Goal: Task Accomplishment & Management: Manage account settings

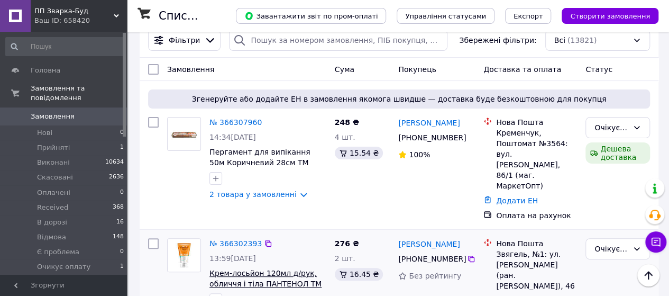
scroll to position [106, 0]
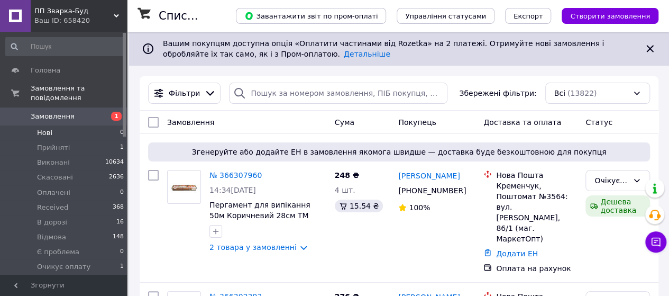
click at [44, 128] on span "Нові" at bounding box center [44, 133] width 15 height 10
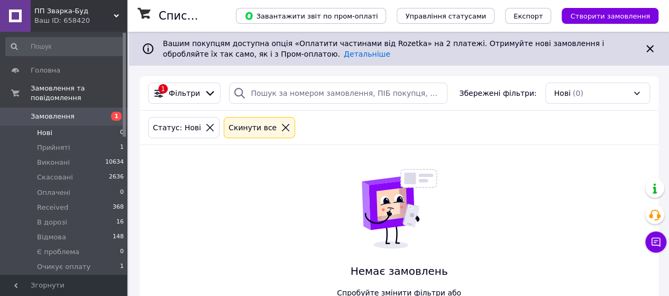
click at [282, 125] on icon at bounding box center [285, 127] width 7 height 7
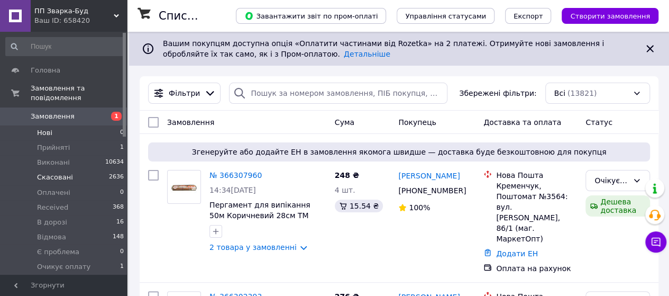
click at [66, 173] on span "Скасовані" at bounding box center [55, 178] width 36 height 10
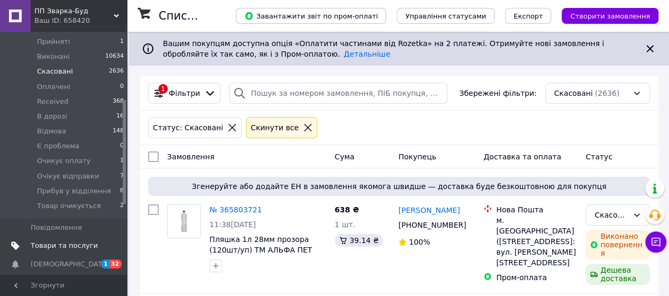
scroll to position [159, 0]
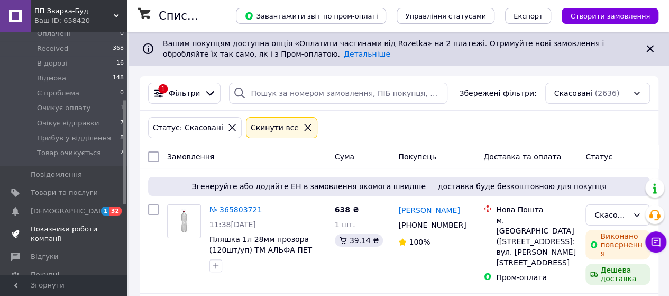
click at [78, 188] on span "Товари та послуги" at bounding box center [64, 193] width 67 height 10
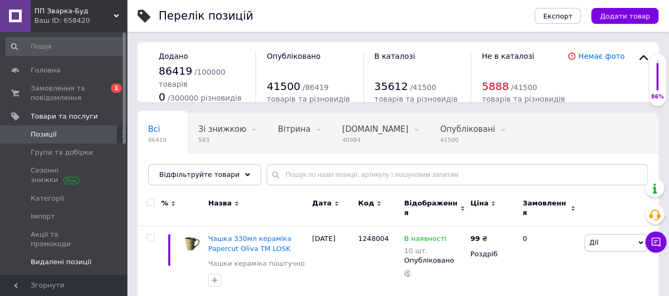
click at [72, 257] on span "Видалені позиції" at bounding box center [61, 262] width 61 height 10
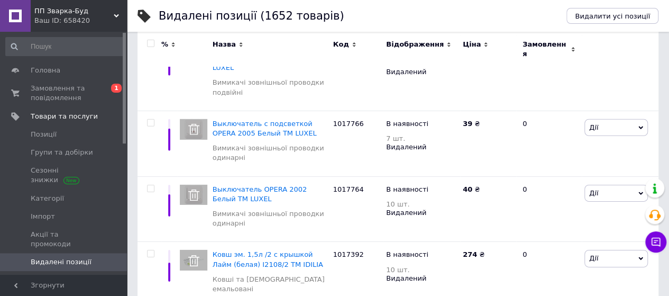
scroll to position [6055, 0]
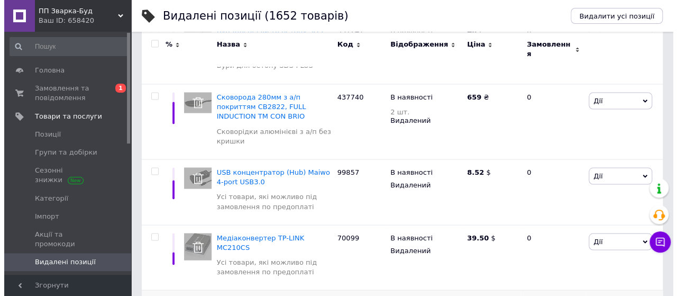
scroll to position [2977, 0]
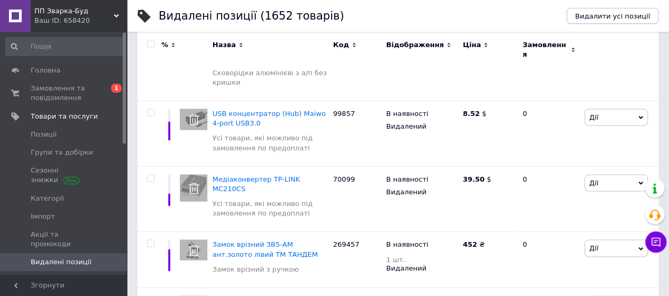
click at [632, 15] on span "Видалити усі позиції" at bounding box center [612, 16] width 75 height 8
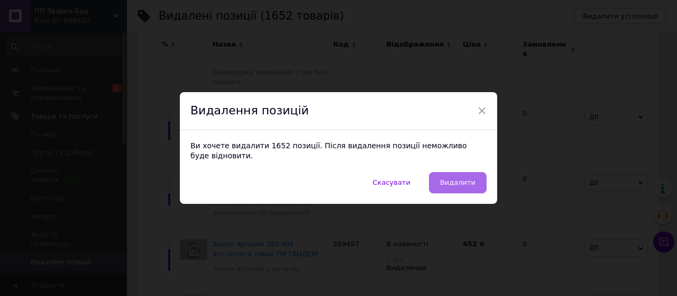
click at [452, 178] on span "Видалити" at bounding box center [457, 182] width 35 height 8
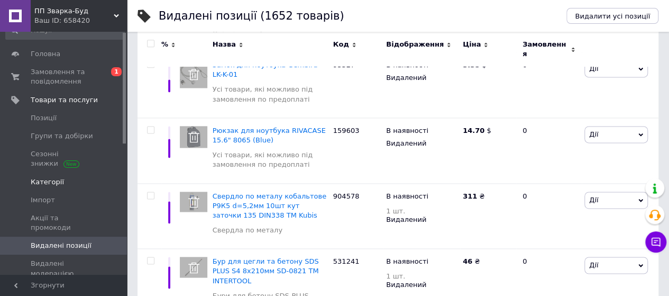
scroll to position [0, 0]
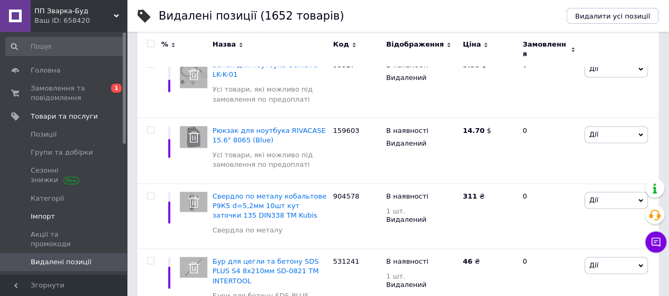
click at [49, 212] on span "Імпорт" at bounding box center [43, 217] width 24 height 10
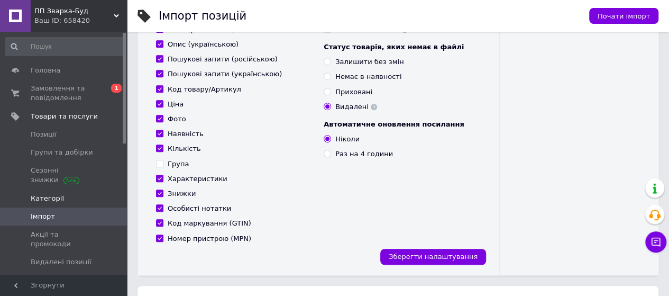
scroll to position [212, 0]
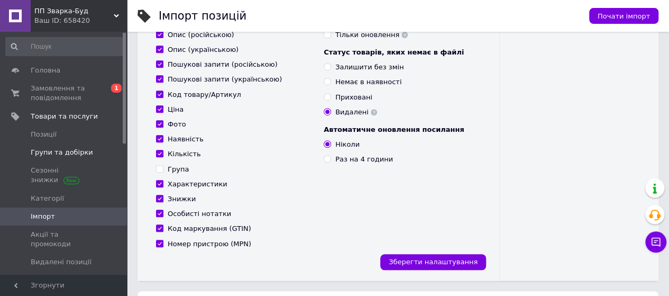
click at [66, 154] on span "Групи та добірки" at bounding box center [62, 153] width 62 height 10
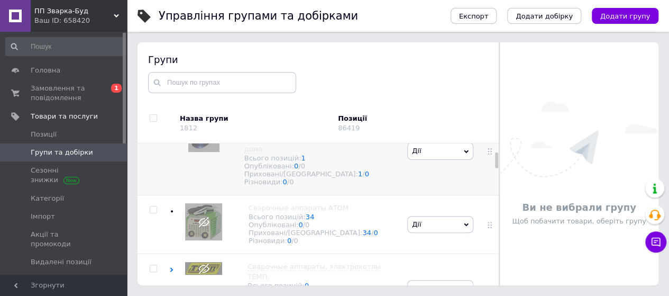
scroll to position [159, 0]
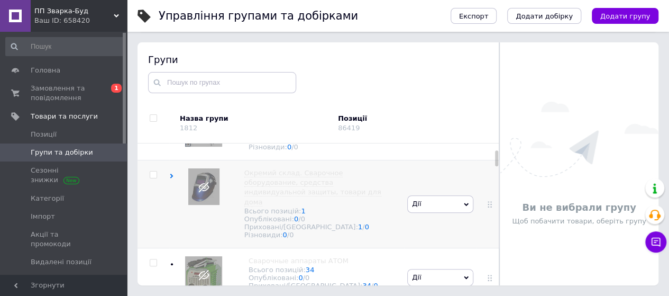
click at [466, 212] on span "Дії" at bounding box center [440, 203] width 66 height 17
click at [439, 231] on li "Опублікувати групу" at bounding box center [440, 229] width 65 height 24
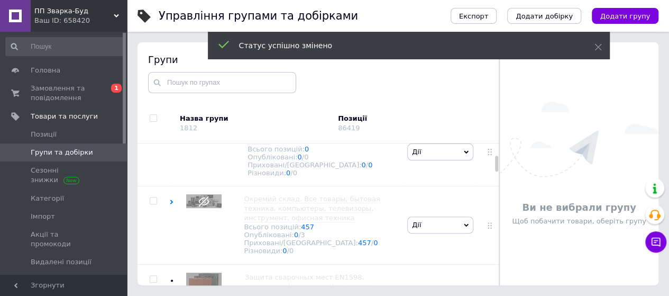
scroll to position [370, 0]
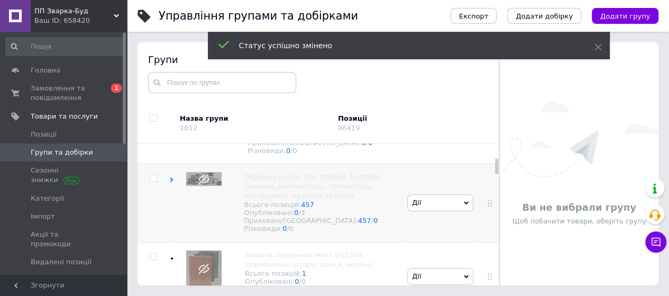
click at [467, 211] on span "Дії" at bounding box center [440, 202] width 66 height 17
click at [450, 230] on li "Опублікувати групу" at bounding box center [440, 227] width 65 height 24
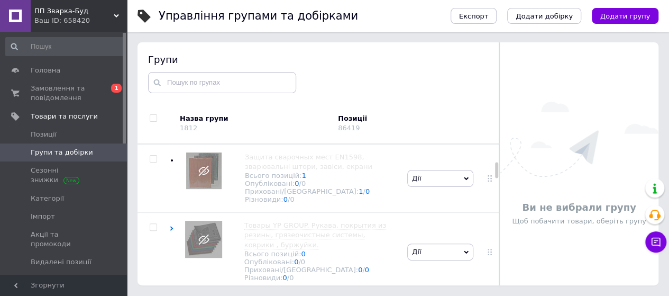
scroll to position [476, 0]
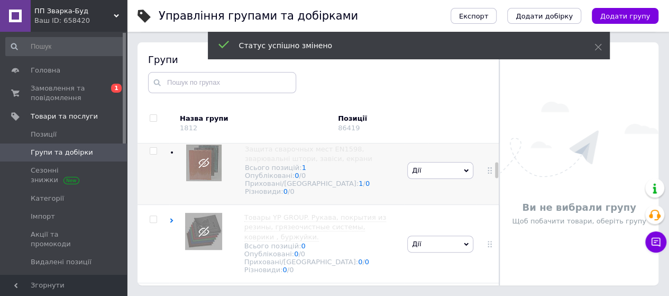
drag, startPoint x: 464, startPoint y: 179, endPoint x: 461, endPoint y: 187, distance: 8.4
click at [464, 173] on icon at bounding box center [466, 170] width 5 height 5
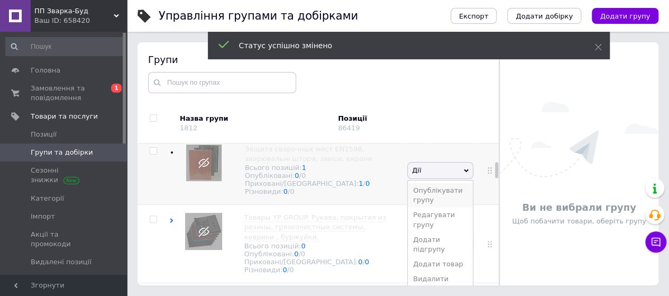
click at [455, 202] on li "Опублікувати групу" at bounding box center [440, 195] width 65 height 24
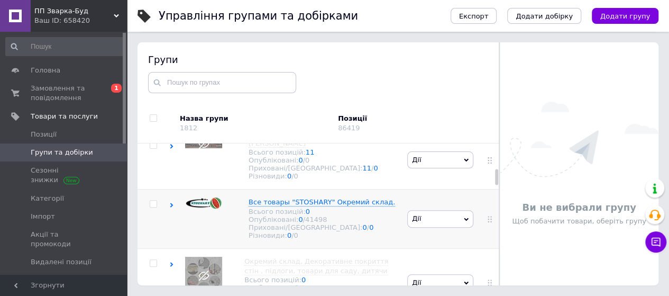
scroll to position [688, 0]
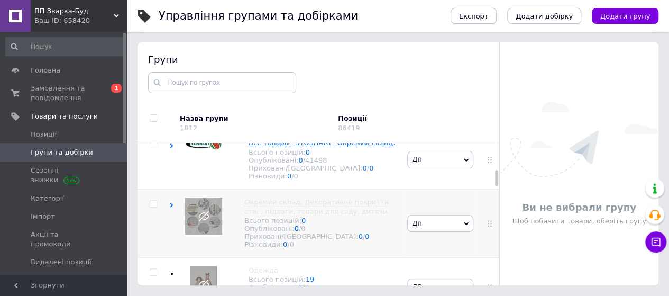
click at [466, 232] on span "Дії" at bounding box center [440, 223] width 66 height 17
click at [451, 260] on li "Опублікувати групу" at bounding box center [440, 248] width 65 height 24
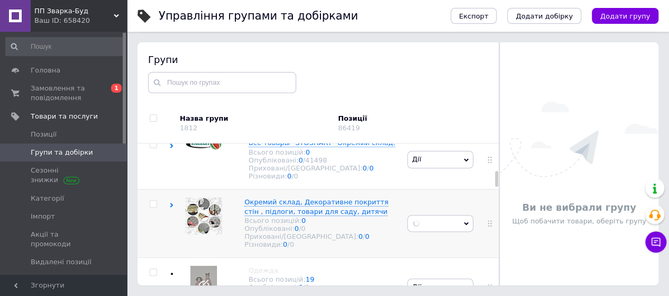
scroll to position [794, 0]
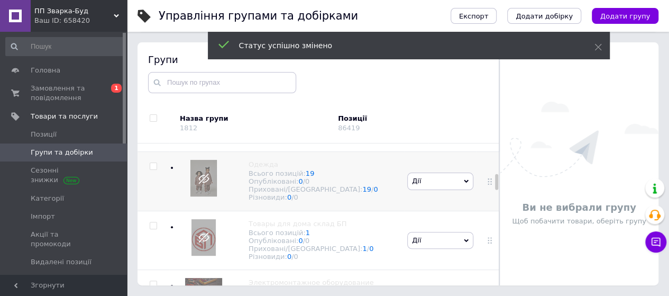
click at [467, 189] on span "Дії" at bounding box center [440, 181] width 66 height 17
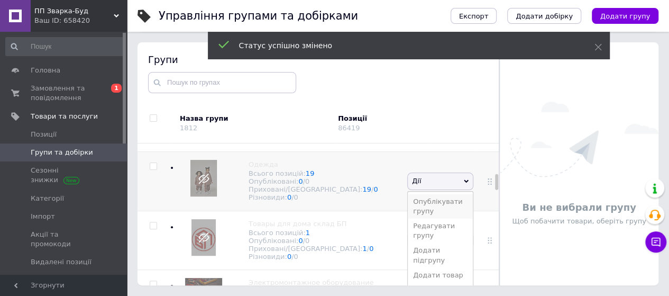
click at [456, 219] on li "Опублікувати групу" at bounding box center [440, 206] width 65 height 24
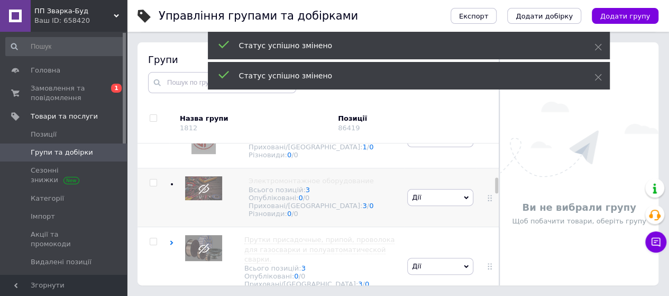
scroll to position [900, 0]
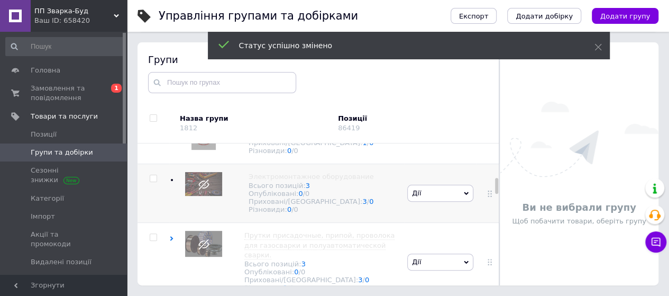
click at [464, 196] on icon at bounding box center [466, 193] width 5 height 5
click at [450, 230] on li "Опублікувати групу" at bounding box center [440, 218] width 65 height 24
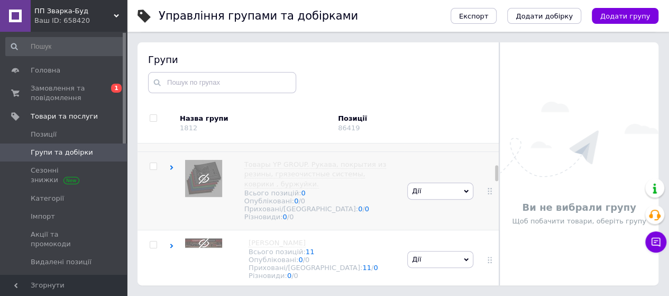
scroll to position [582, 0]
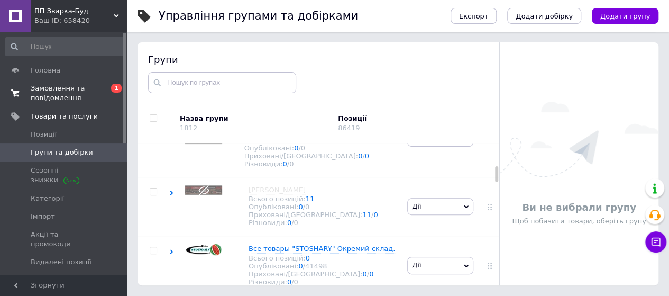
click at [75, 87] on span "Замовлення та повідомлення" at bounding box center [64, 93] width 67 height 19
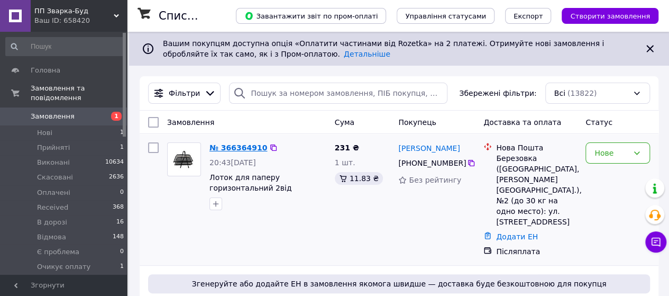
click at [240, 147] on link "№ 366364910" at bounding box center [239, 147] width 58 height 8
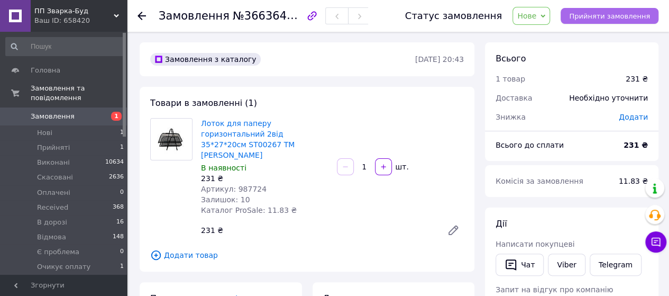
click at [607, 12] on span "Прийняти замовлення" at bounding box center [609, 16] width 81 height 8
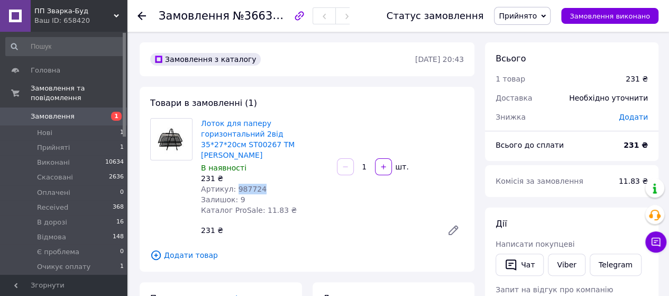
drag, startPoint x: 259, startPoint y: 170, endPoint x: 232, endPoint y: 170, distance: 27.0
click at [232, 184] on div "Артикул: 987724" at bounding box center [265, 189] width 128 height 11
copy span "987724"
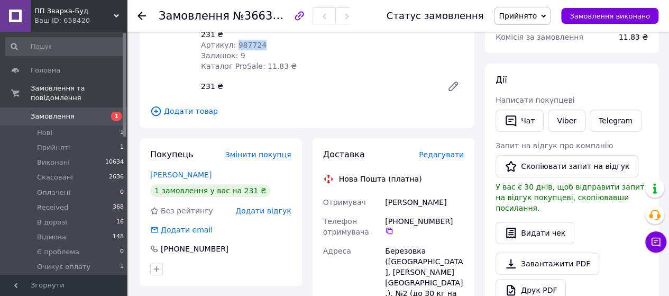
scroll to position [212, 0]
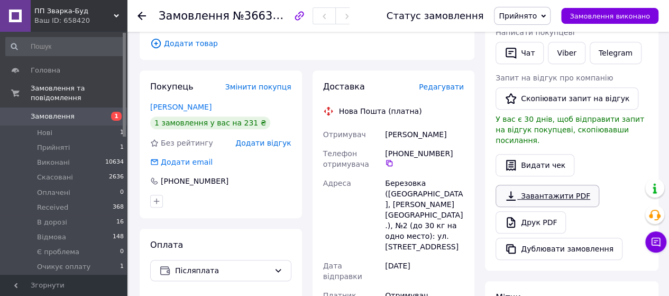
click at [548, 185] on link "Завантажити PDF" at bounding box center [548, 196] width 104 height 22
click at [564, 53] on link "Viber" at bounding box center [566, 53] width 37 height 22
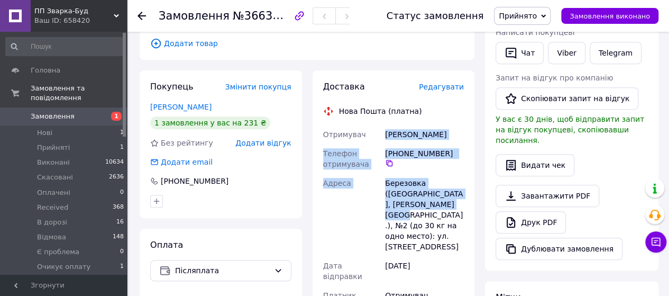
drag, startPoint x: 385, startPoint y: 113, endPoint x: 412, endPoint y: 182, distance: 73.2
click at [412, 182] on div "Отримувач [PERSON_NAME] Телефон отримувача [PHONE_NUMBER]   [GEOGRAPHIC_DATA] (…" at bounding box center [394, 279] width 146 height 309
copy div "[PERSON_NAME] Телефон отримувача [PHONE_NUMBER]   [GEOGRAPHIC_DATA] ([GEOGRAPHI…"
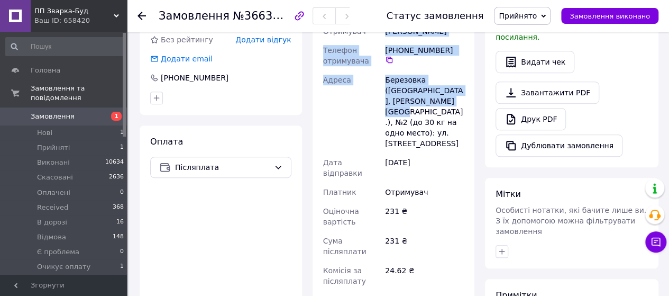
scroll to position [423, 0]
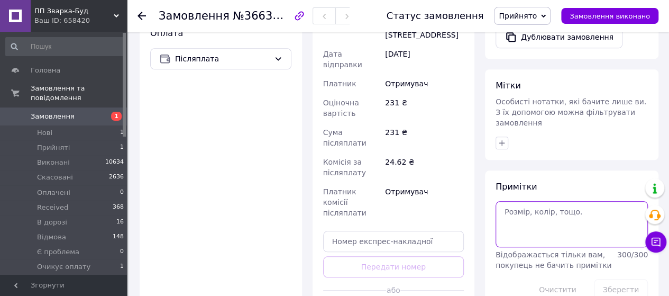
click at [522, 201] on textarea at bounding box center [572, 224] width 152 height 46
paste textarea "замовлення №1363143 на суму 194.26 грн."
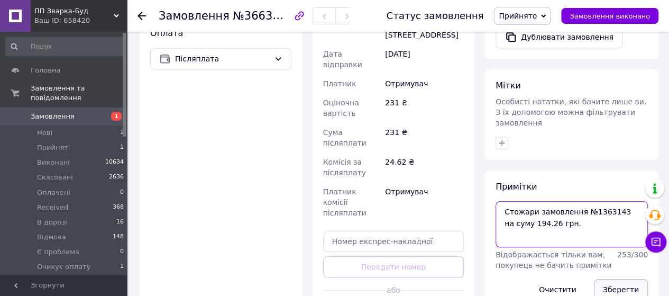
type textarea "Стожари замовлення №1363143 на суму 194.26 грн."
click at [613, 279] on button "Зберегти" at bounding box center [621, 289] width 54 height 21
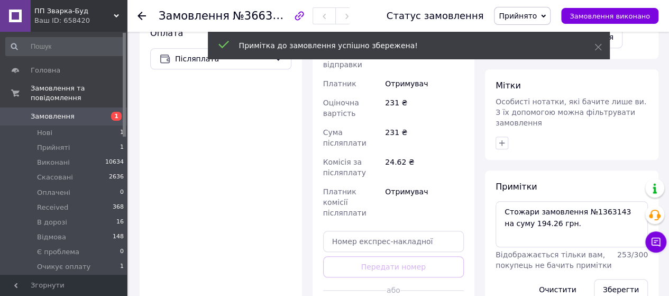
click at [537, 17] on span "Прийнято" at bounding box center [518, 16] width 38 height 8
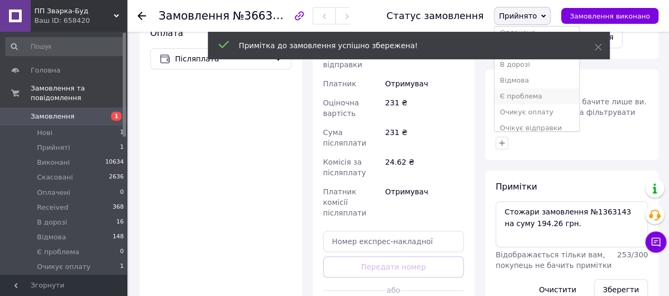
scroll to position [53, 0]
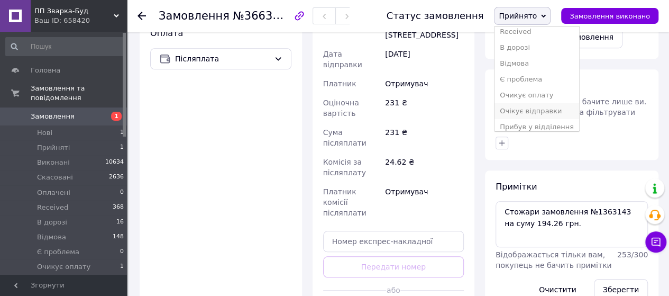
click at [559, 108] on li "Очікує відправки" at bounding box center [537, 111] width 85 height 16
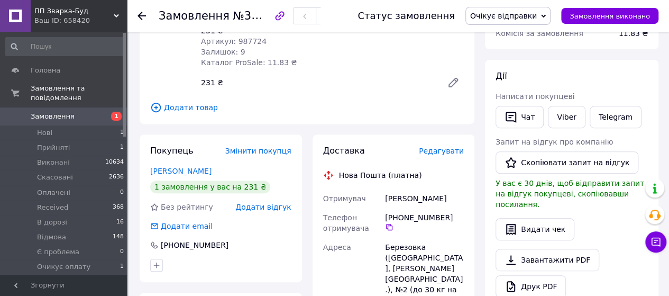
scroll to position [0, 0]
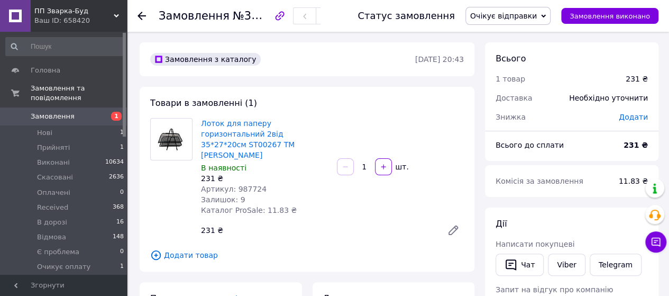
click at [144, 14] on icon at bounding box center [142, 16] width 8 height 8
